Goal: Complete application form: Complete application form

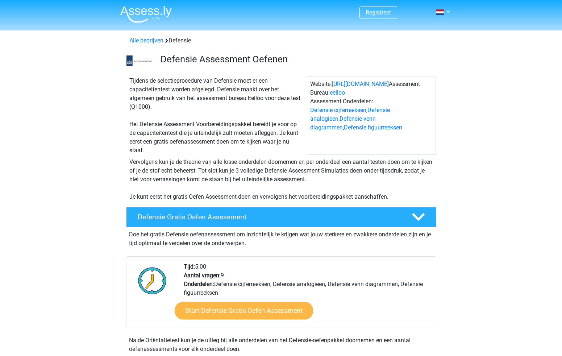
click at [238, 314] on link "Start Defensie Gratis Oefen Assessment" at bounding box center [244, 310] width 138 height 17
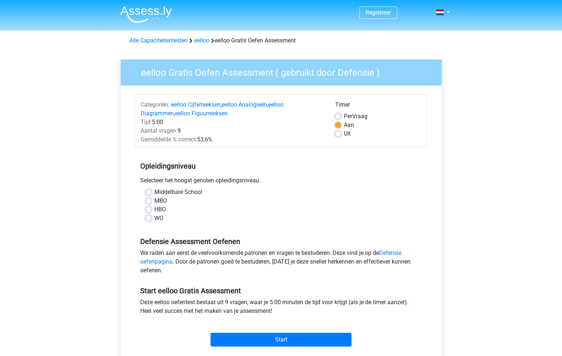
click at [154, 219] on label "WO" at bounding box center [158, 218] width 9 height 9
click at [149, 219] on input "WO" at bounding box center [149, 217] width 6 height 7
radio input "true"
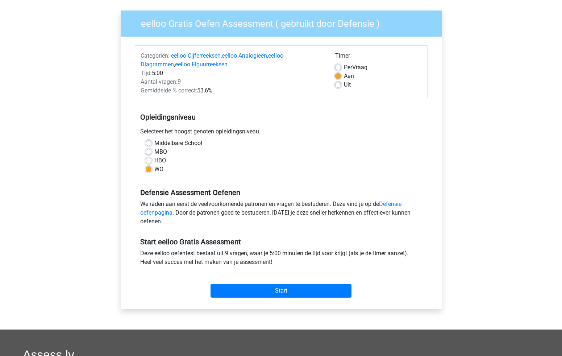
scroll to position [51, 0]
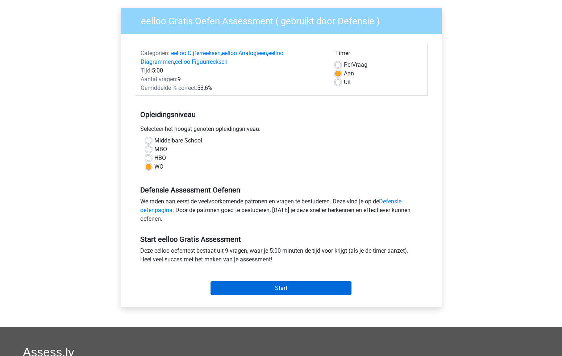
click at [295, 290] on input "Start" at bounding box center [281, 288] width 141 height 14
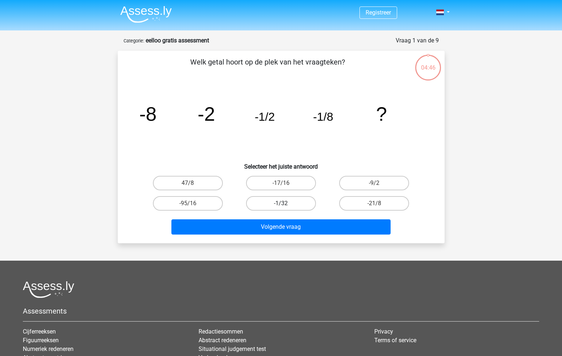
click at [257, 204] on label "-1/32" at bounding box center [281, 203] width 70 height 15
click at [281, 204] on input "-1/32" at bounding box center [283, 205] width 5 height 5
radio input "true"
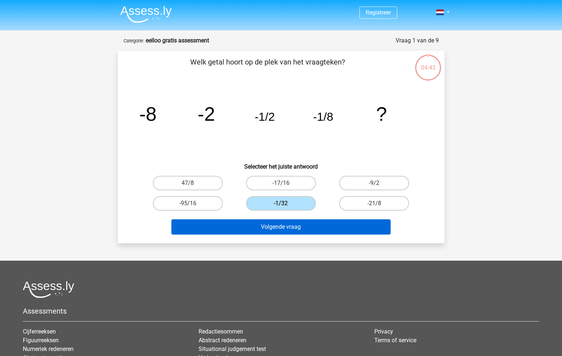
click at [260, 227] on button "Volgende vraag" at bounding box center [280, 226] width 219 height 15
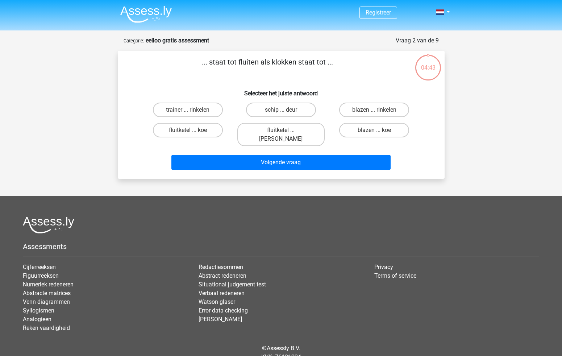
scroll to position [23, 0]
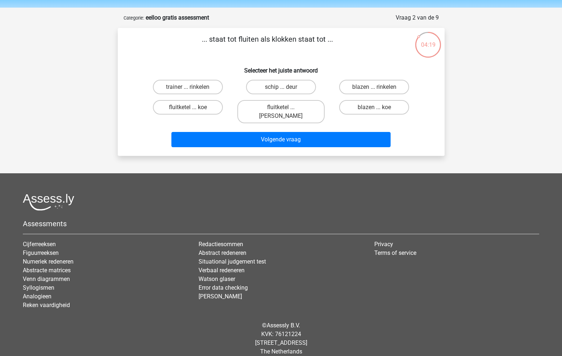
click at [285, 108] on input "fluitketel ... luiden" at bounding box center [283, 109] width 5 height 5
radio input "true"
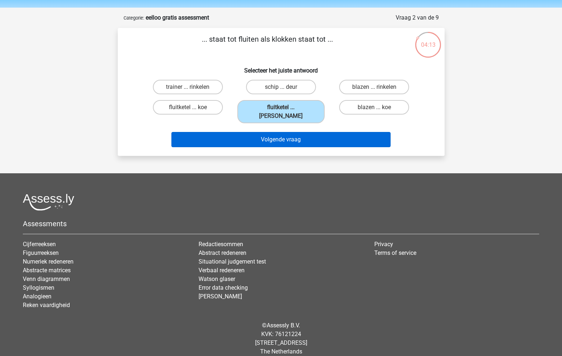
click at [283, 135] on button "Volgende vraag" at bounding box center [280, 139] width 219 height 15
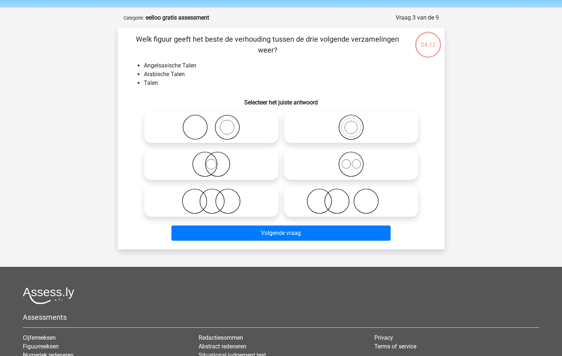
scroll to position [36, 0]
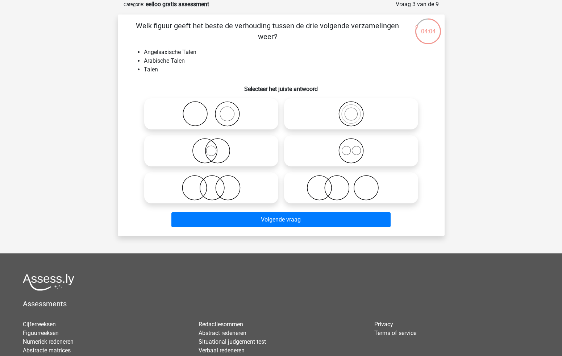
click at [327, 153] on icon at bounding box center [351, 150] width 128 height 25
click at [351, 147] on input "radio" at bounding box center [353, 144] width 5 height 5
radio input "true"
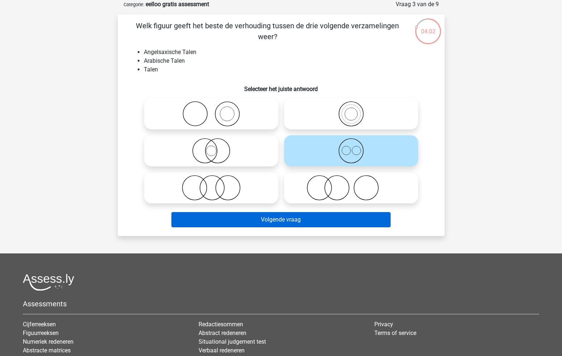
click at [280, 221] on button "Volgende vraag" at bounding box center [280, 219] width 219 height 15
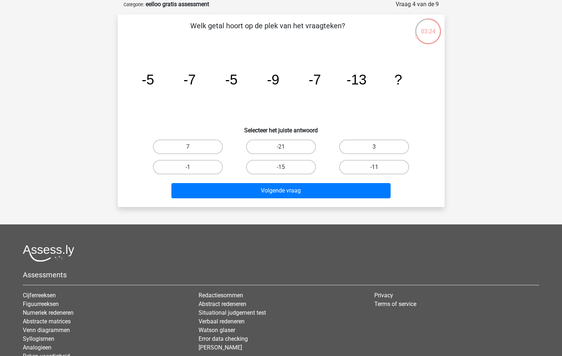
click at [373, 166] on label "-11" at bounding box center [374, 167] width 70 height 15
click at [375, 167] on input "-11" at bounding box center [377, 169] width 5 height 5
radio input "true"
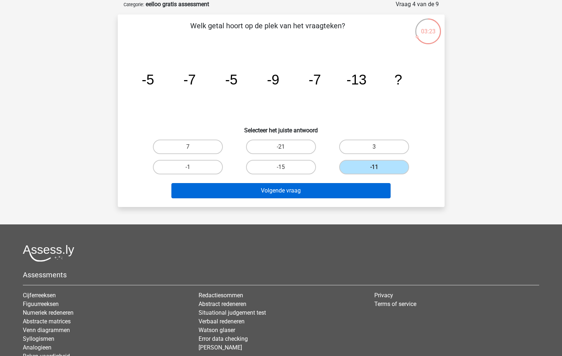
click at [335, 188] on button "Volgende vraag" at bounding box center [280, 190] width 219 height 15
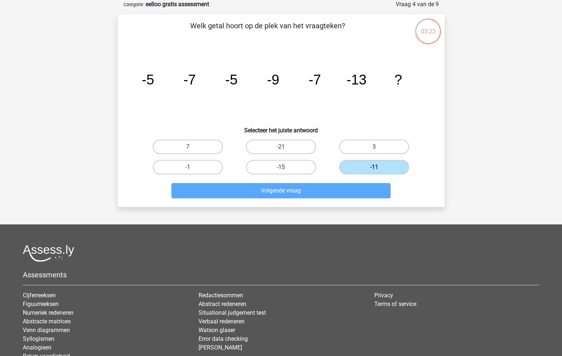
scroll to position [23, 0]
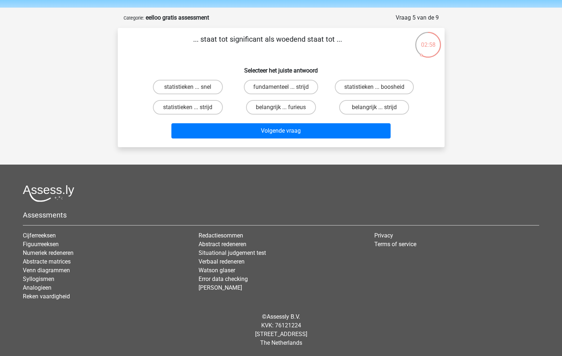
click at [285, 108] on input "belangrijk ... furieus" at bounding box center [283, 109] width 5 height 5
radio input "true"
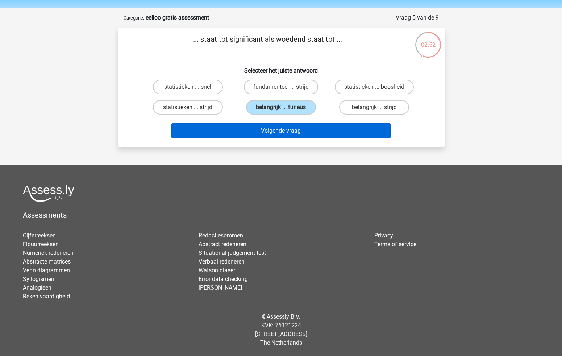
click at [288, 134] on button "Volgende vraag" at bounding box center [280, 130] width 219 height 15
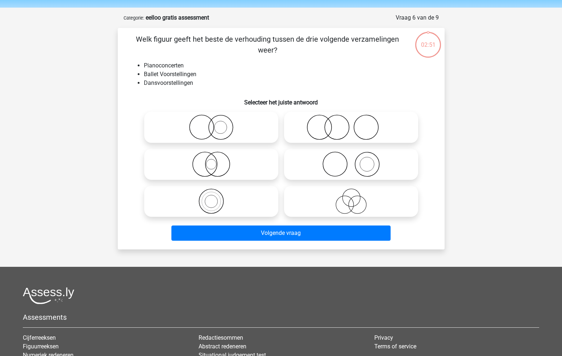
scroll to position [36, 0]
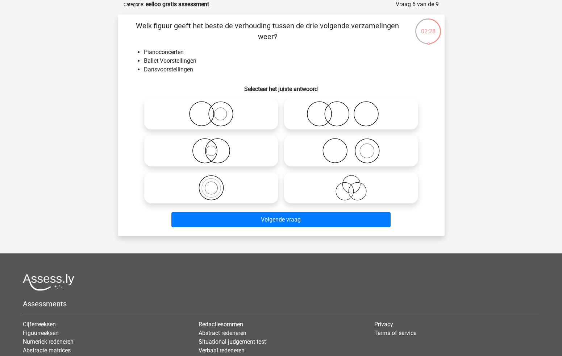
click at [313, 118] on icon at bounding box center [351, 113] width 128 height 25
click at [351, 110] on input "radio" at bounding box center [353, 108] width 5 height 5
radio input "true"
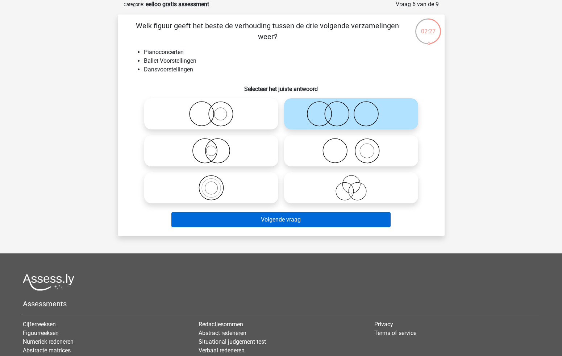
click at [301, 220] on button "Volgende vraag" at bounding box center [280, 219] width 219 height 15
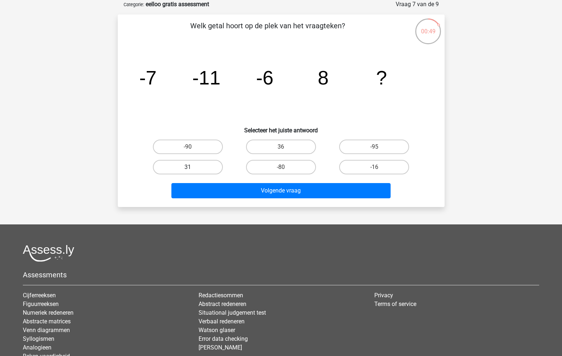
click at [198, 169] on label "31" at bounding box center [188, 167] width 70 height 15
click at [193, 169] on input "31" at bounding box center [190, 169] width 5 height 5
radio input "true"
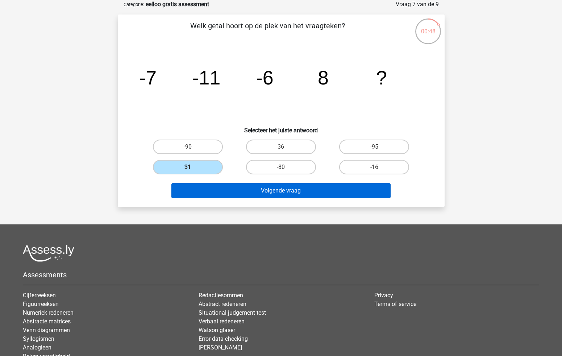
click at [215, 188] on button "Volgende vraag" at bounding box center [280, 190] width 219 height 15
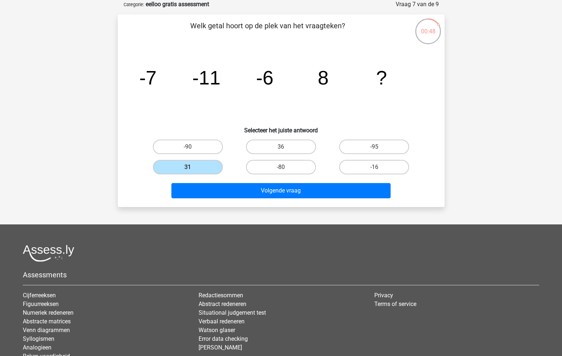
scroll to position [23, 0]
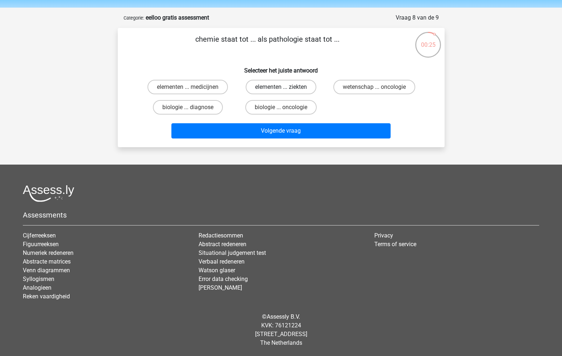
click at [268, 85] on label "elementen ... ziekten" at bounding box center [281, 87] width 71 height 15
click at [281, 87] on input "elementen ... ziekten" at bounding box center [283, 89] width 5 height 5
radio input "true"
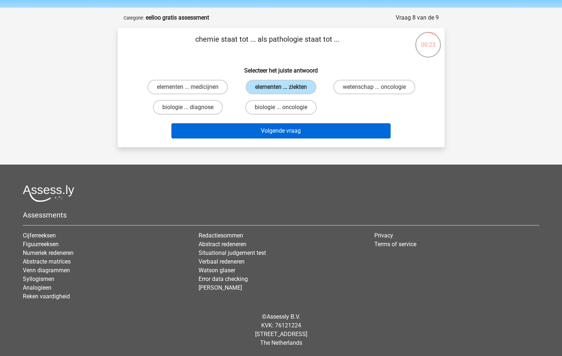
click at [271, 127] on button "Volgende vraag" at bounding box center [280, 130] width 219 height 15
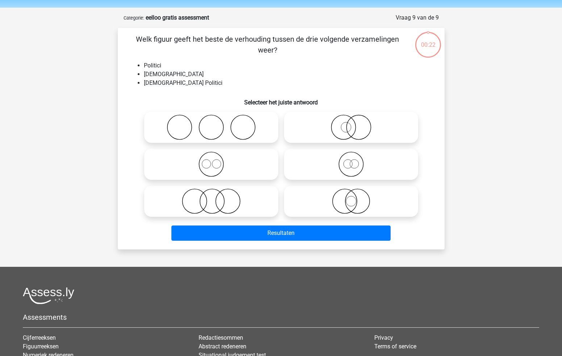
scroll to position [36, 0]
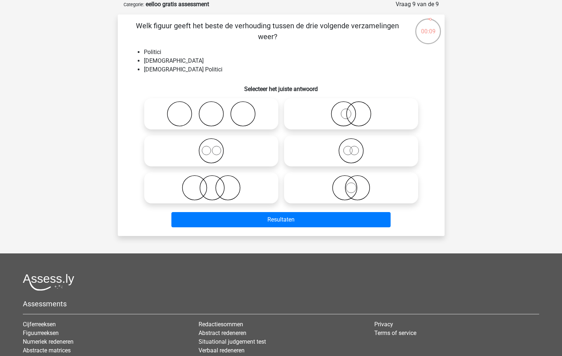
click at [370, 147] on icon at bounding box center [351, 150] width 128 height 25
click at [356, 147] on input "radio" at bounding box center [353, 144] width 5 height 5
radio input "true"
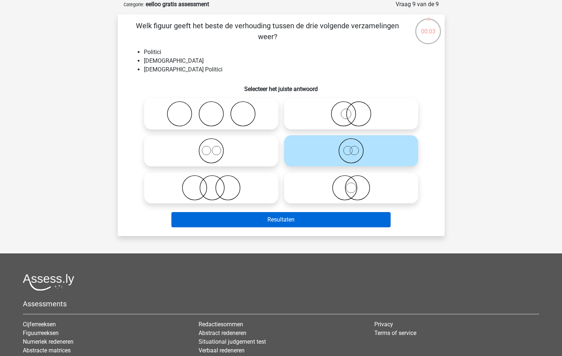
click at [306, 218] on button "Resultaten" at bounding box center [280, 219] width 219 height 15
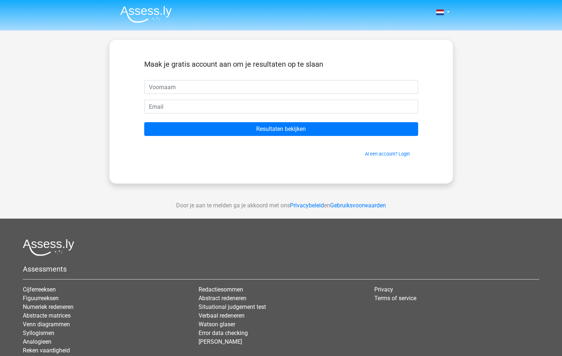
click at [294, 88] on input "text" at bounding box center [281, 87] width 274 height 14
click at [269, 63] on h5 "Maak je gratis account aan om je resultaten op te slaan" at bounding box center [281, 64] width 274 height 9
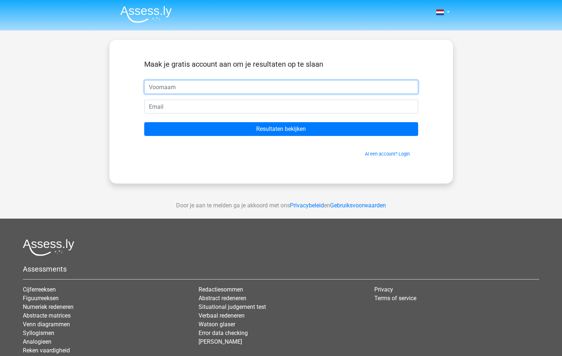
click at [269, 86] on input "text" at bounding box center [281, 87] width 274 height 14
click at [405, 87] on input "text" at bounding box center [281, 87] width 274 height 14
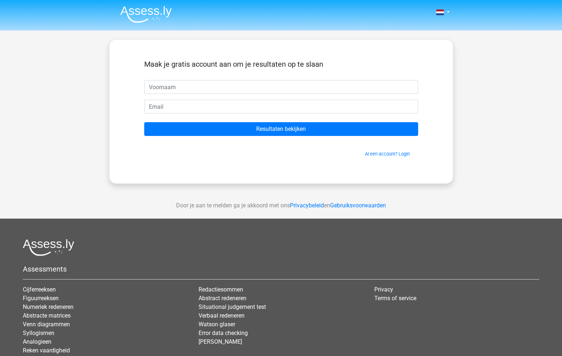
click at [402, 74] on div "Maak je gratis account aan om je resultaten op te slaan" at bounding box center [281, 70] width 274 height 20
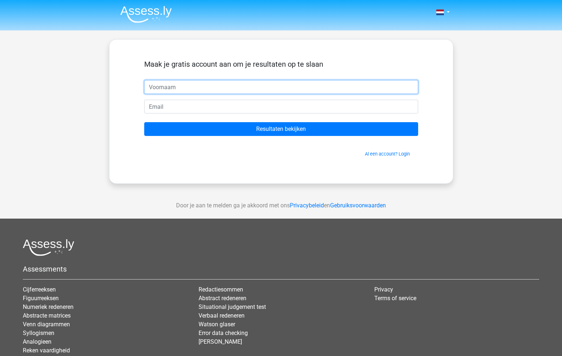
click at [387, 87] on input "text" at bounding box center [281, 87] width 274 height 14
type input "Max"
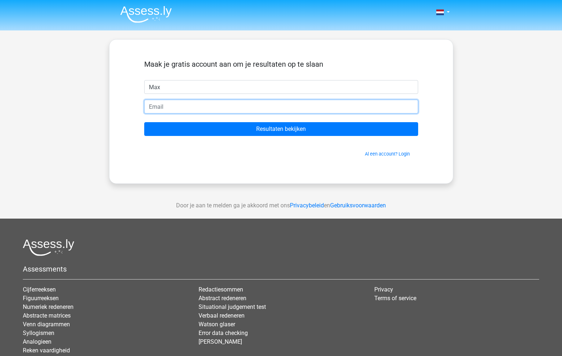
type input "m"
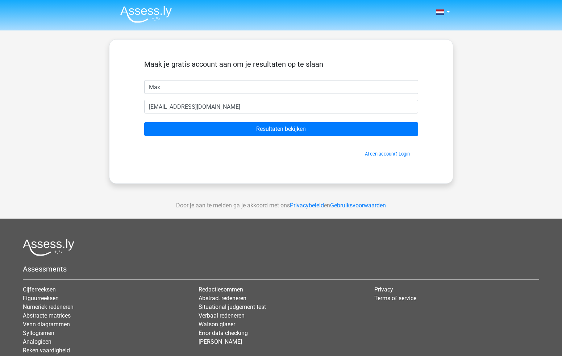
type input "maxdellebeke@gmail.com"
click at [281, 129] on input "Resultaten bekijken" at bounding box center [281, 129] width 274 height 14
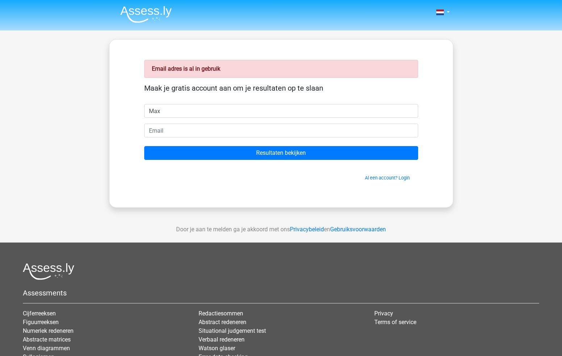
type input "Max"
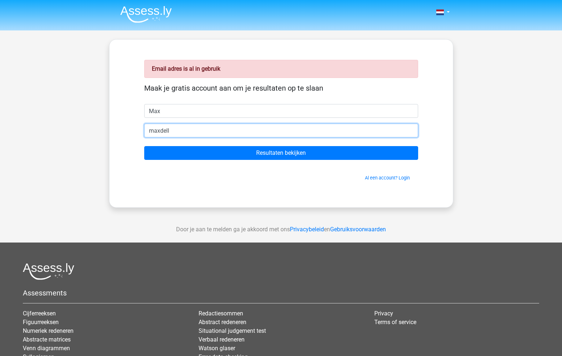
type input "maxdelle"
type input "[EMAIL_ADDRESS][DOMAIN_NAME]"
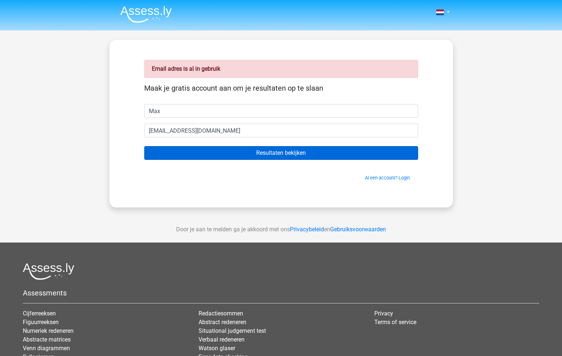
click at [273, 154] on input "Resultaten bekijken" at bounding box center [281, 153] width 274 height 14
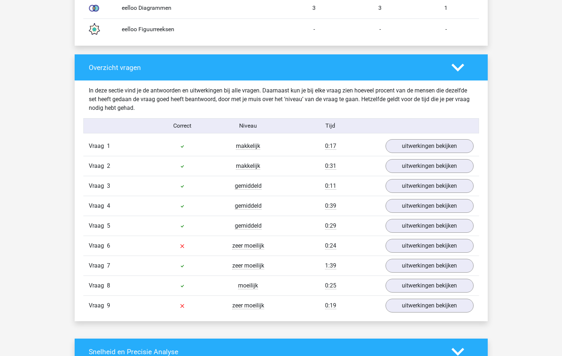
scroll to position [692, 0]
click at [404, 248] on link "uitwerkingen bekijken" at bounding box center [429, 245] width 101 height 16
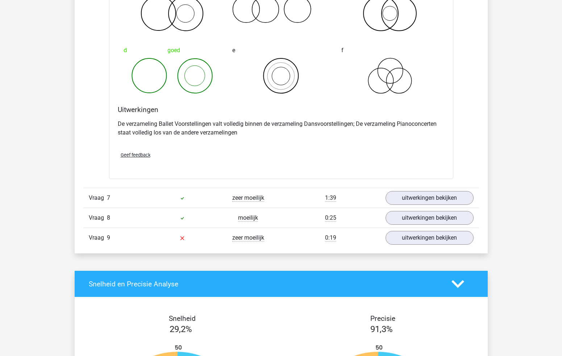
scroll to position [1037, 0]
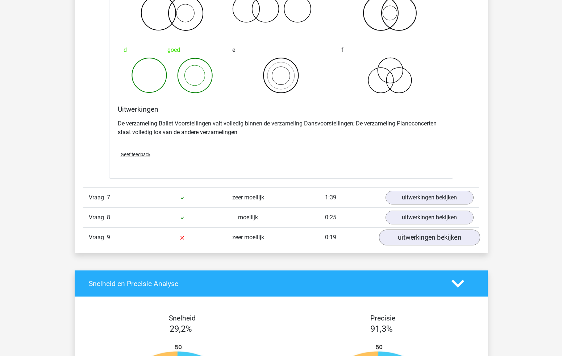
click at [415, 239] on link "uitwerkingen bekijken" at bounding box center [429, 237] width 101 height 16
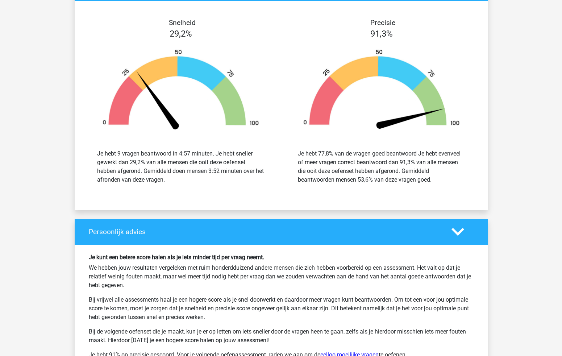
scroll to position [1800, 0]
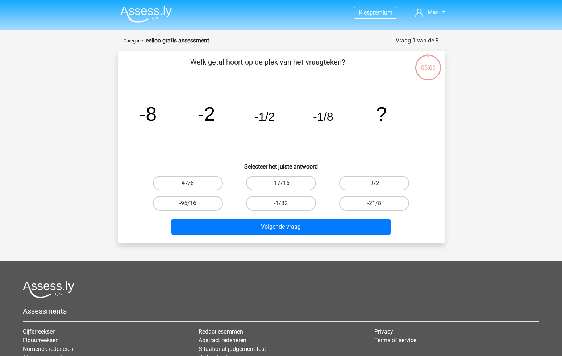
scroll to position [36, 0]
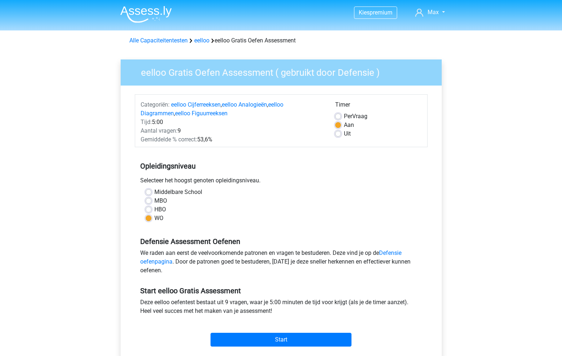
scroll to position [51, 0]
